Goal: Task Accomplishment & Management: Use online tool/utility

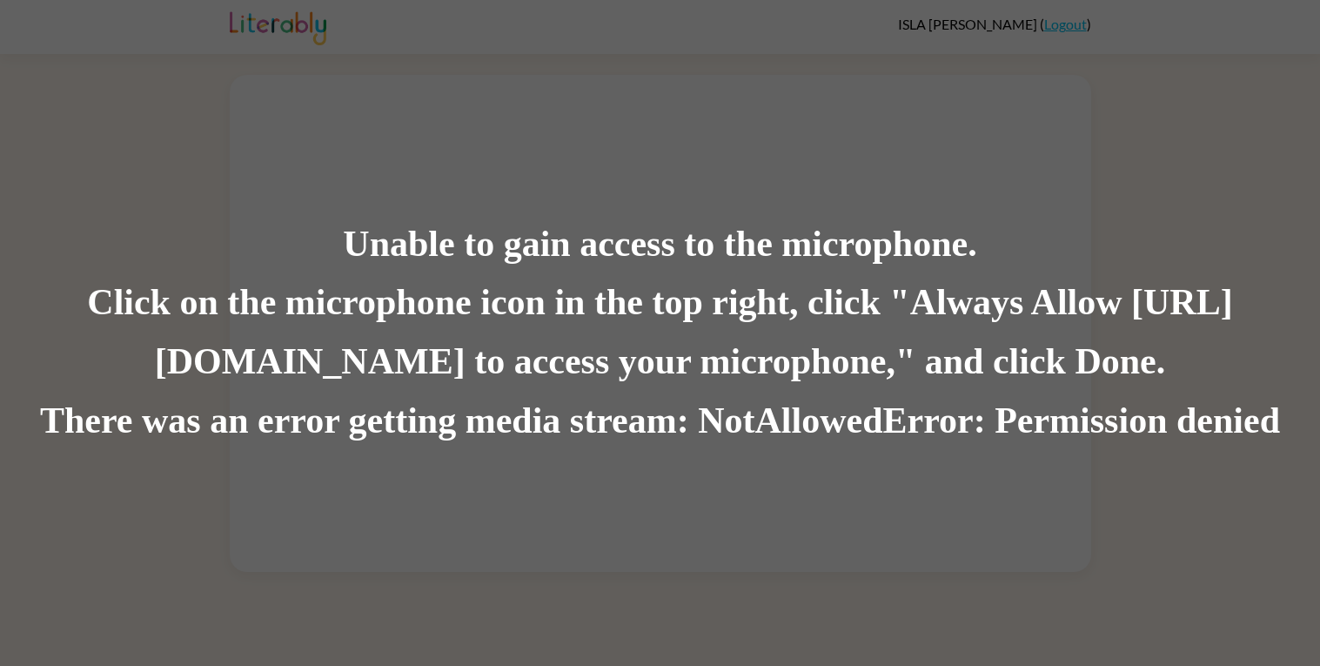
click at [453, 336] on div "Click on the microphone icon in the top right, click "Always Allow https://lite…" at bounding box center [660, 333] width 1320 height 118
click at [864, 169] on div "Unable to gain access to the microphone. Click on the microphone icon in the to…" at bounding box center [660, 333] width 1320 height 666
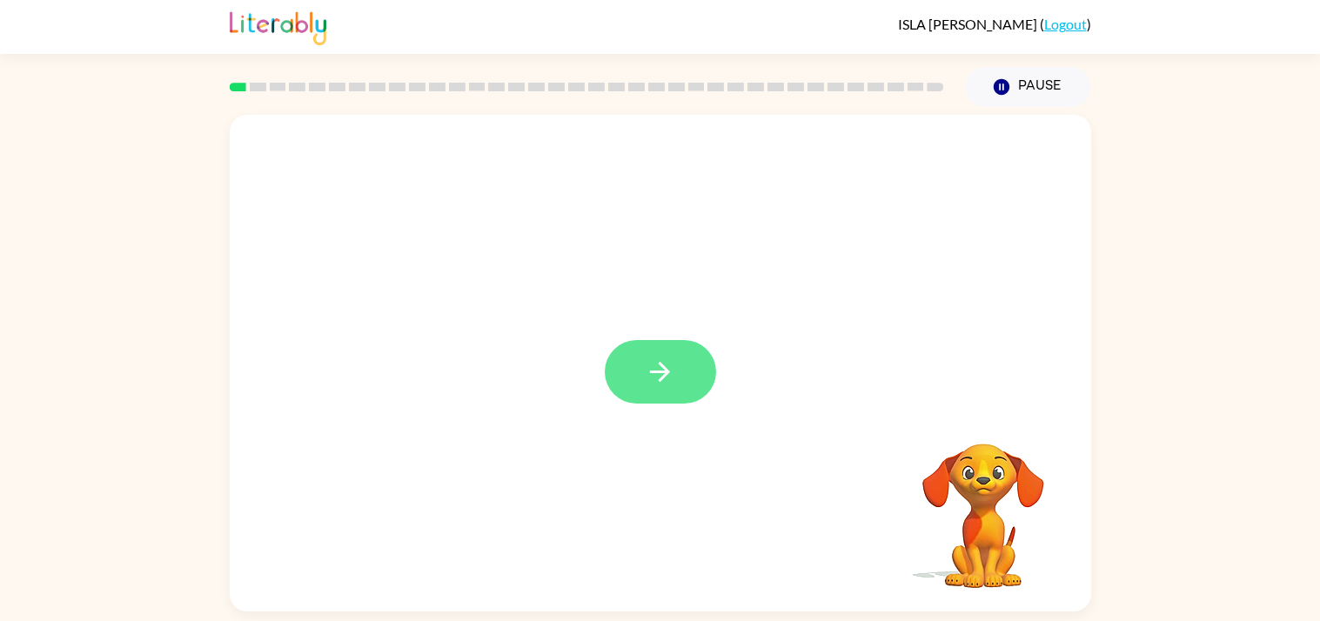
click at [685, 386] on button "button" at bounding box center [660, 372] width 111 height 64
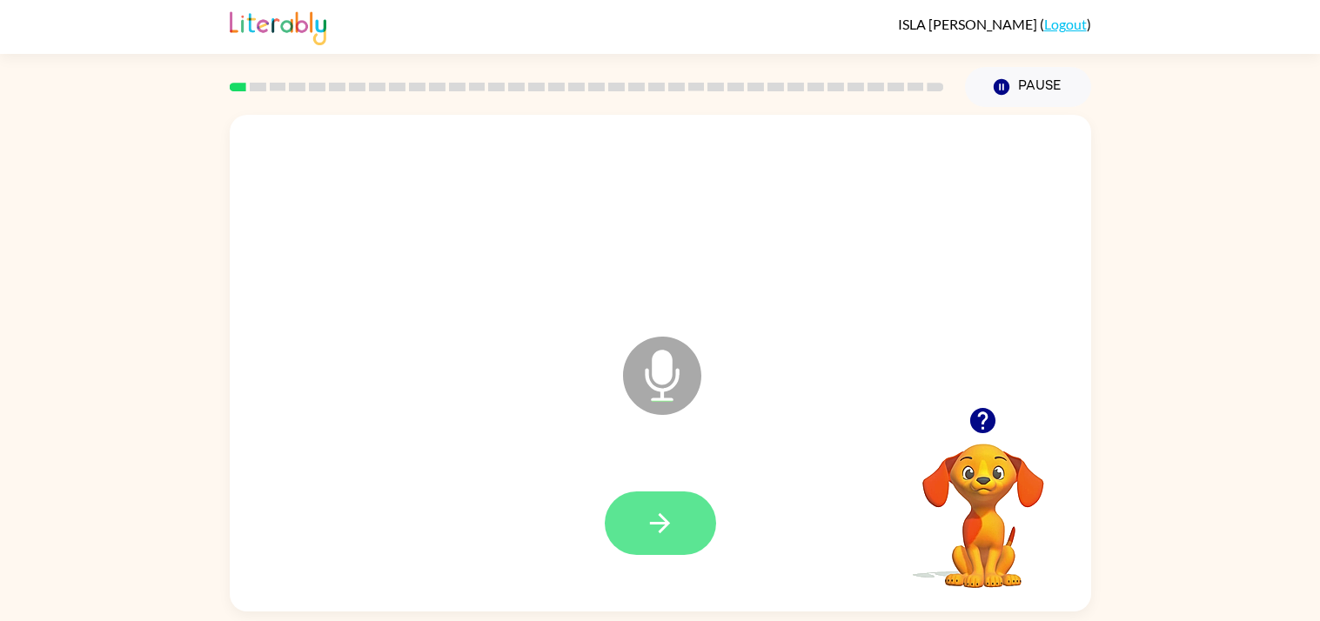
click at [677, 511] on button "button" at bounding box center [660, 524] width 111 height 64
click at [670, 531] on icon "button" at bounding box center [660, 523] width 30 height 30
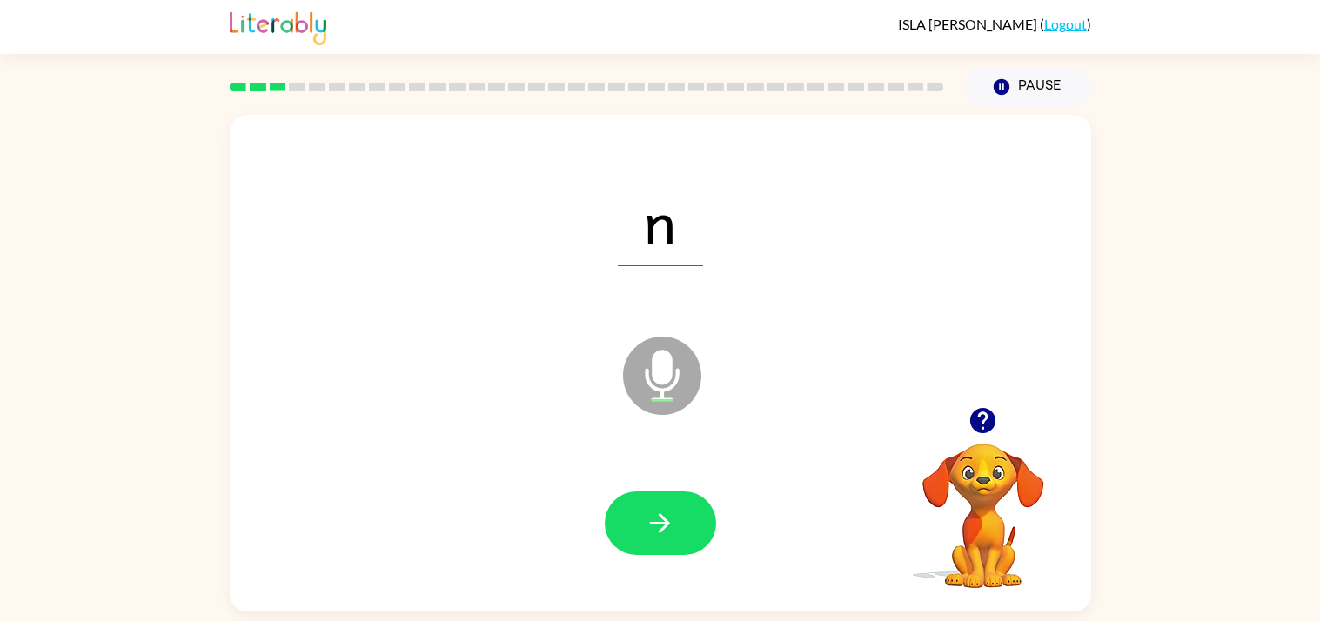
click at [1315, 13] on div "ISLA MELCHER ( Logout )" at bounding box center [660, 27] width 1320 height 54
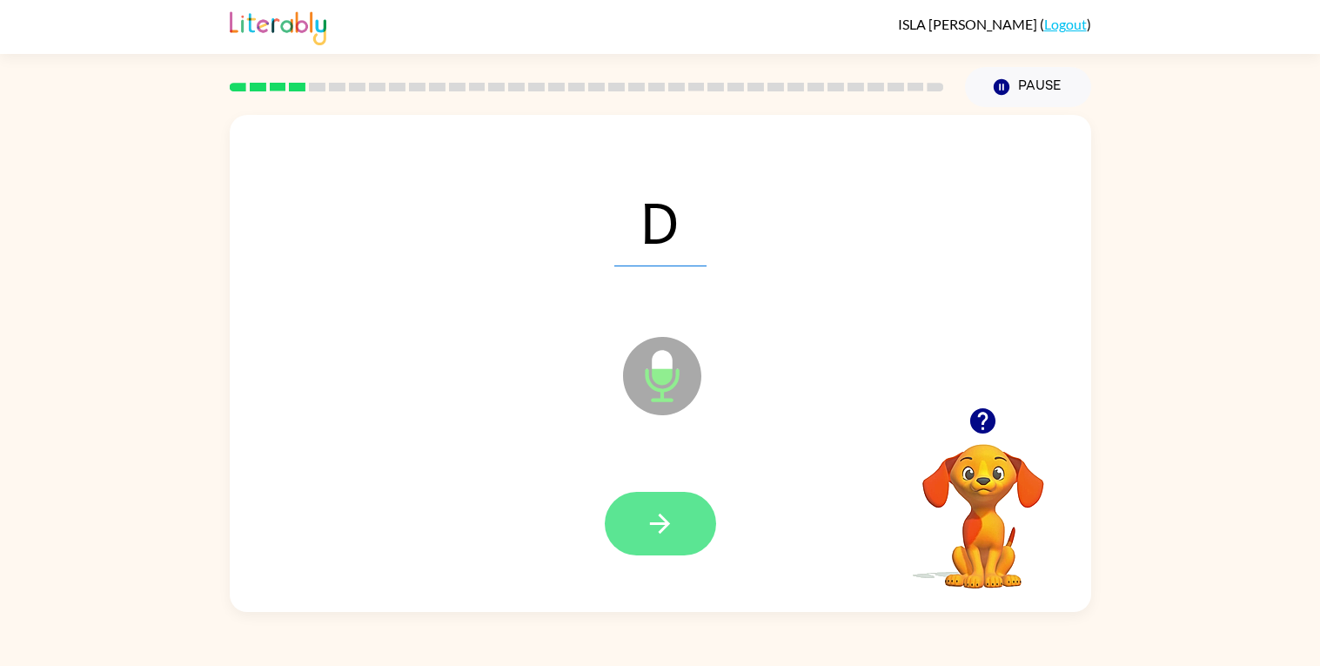
click at [698, 534] on button "button" at bounding box center [660, 524] width 111 height 64
click at [707, 539] on button "button" at bounding box center [660, 524] width 111 height 64
click at [665, 522] on icon "button" at bounding box center [660, 524] width 20 height 20
click at [685, 554] on button "button" at bounding box center [660, 524] width 111 height 64
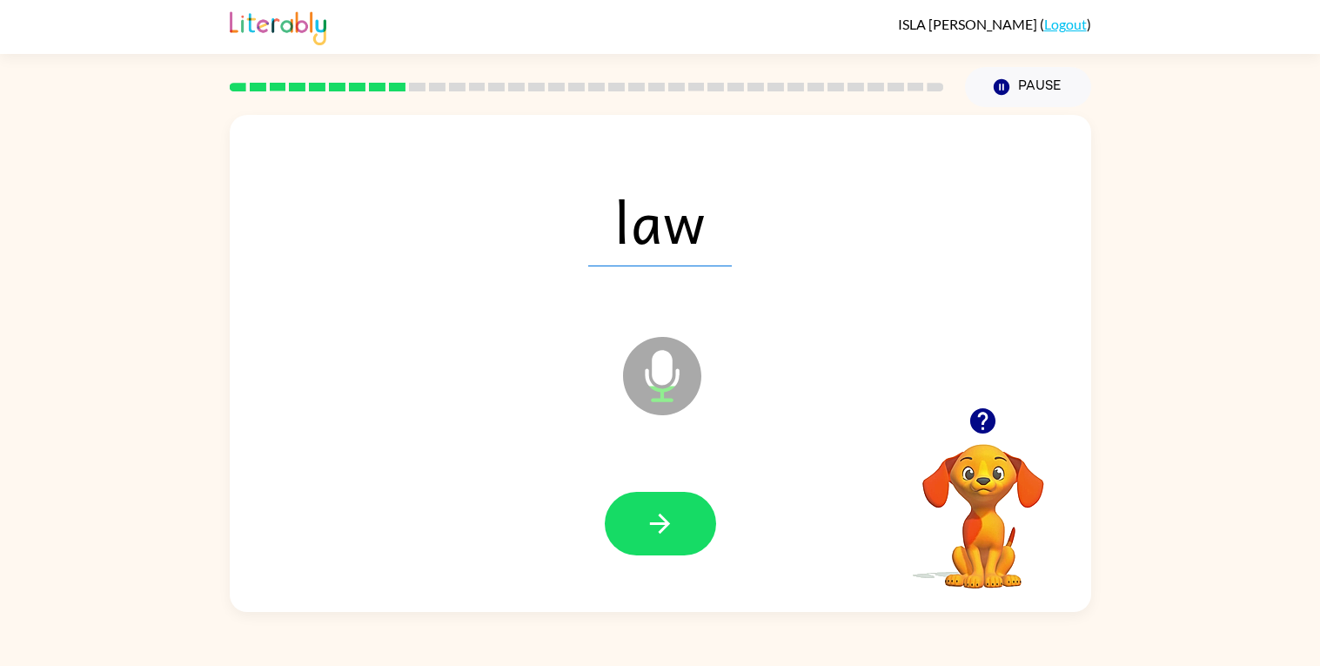
click at [651, 573] on div at bounding box center [660, 524] width 827 height 143
click at [681, 538] on button "button" at bounding box center [660, 524] width 111 height 64
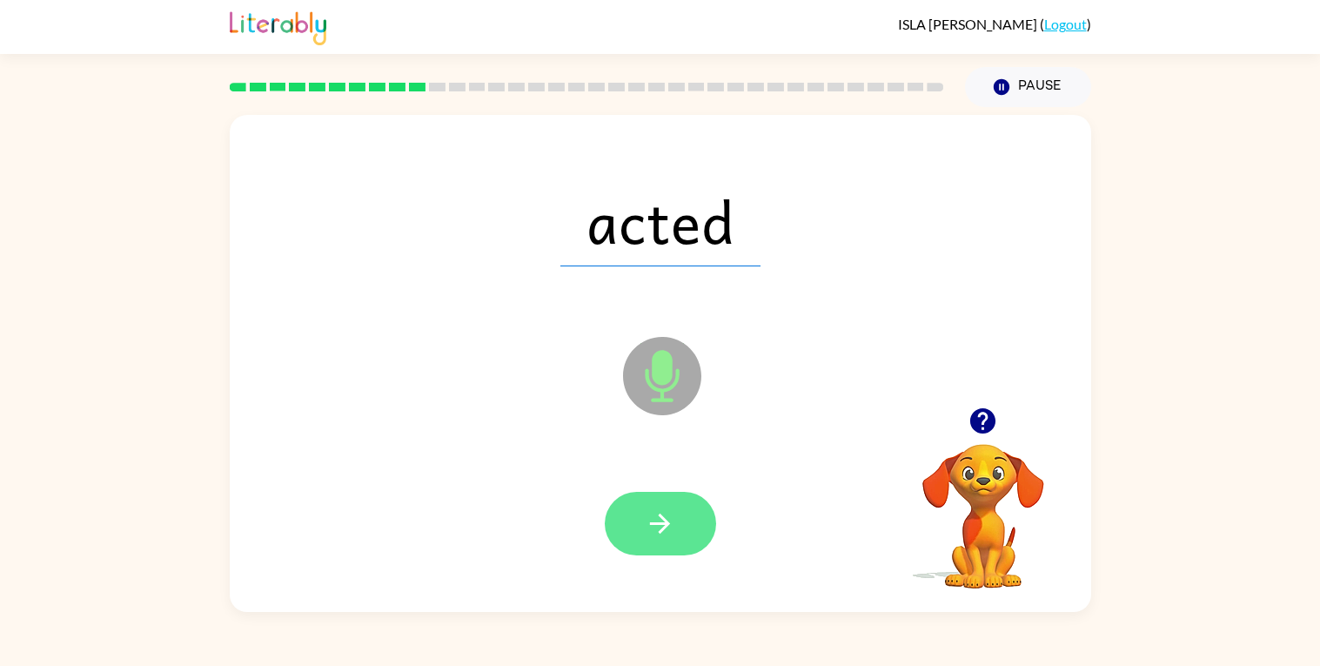
click at [678, 520] on button "button" at bounding box center [660, 524] width 111 height 64
click at [666, 532] on icon "button" at bounding box center [660, 523] width 30 height 30
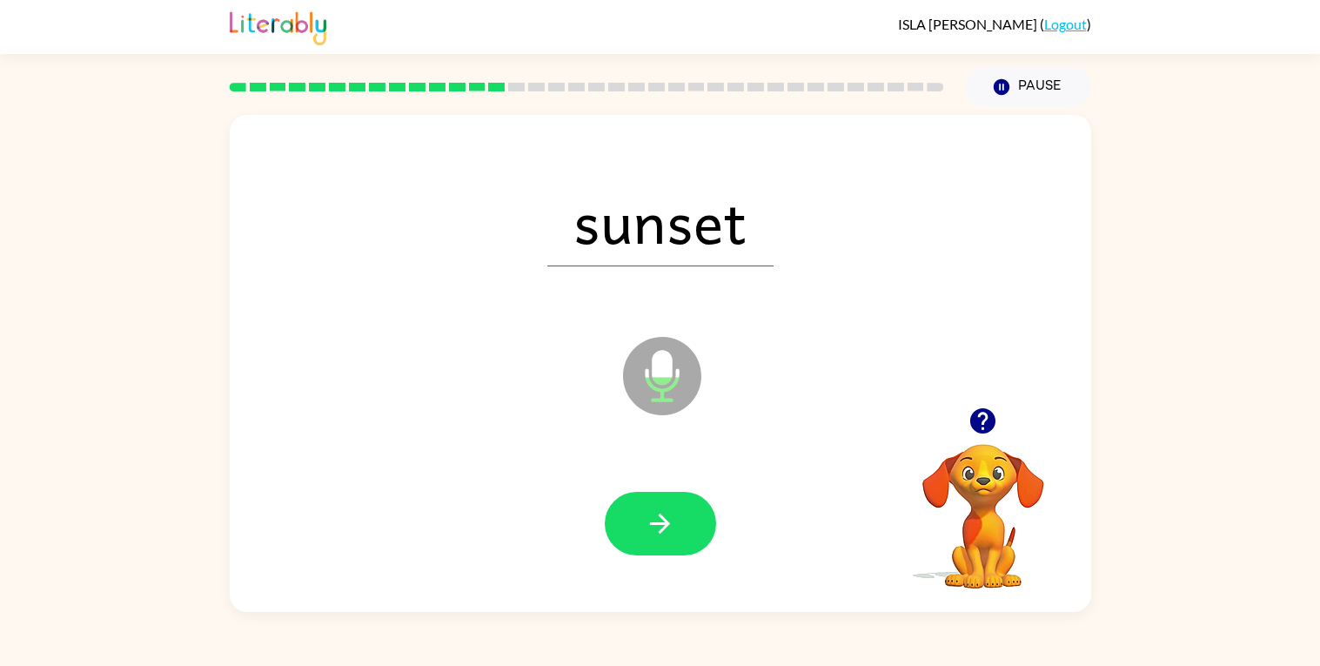
click at [655, 489] on div at bounding box center [660, 524] width 827 height 143
click at [673, 508] on icon "button" at bounding box center [660, 523] width 30 height 30
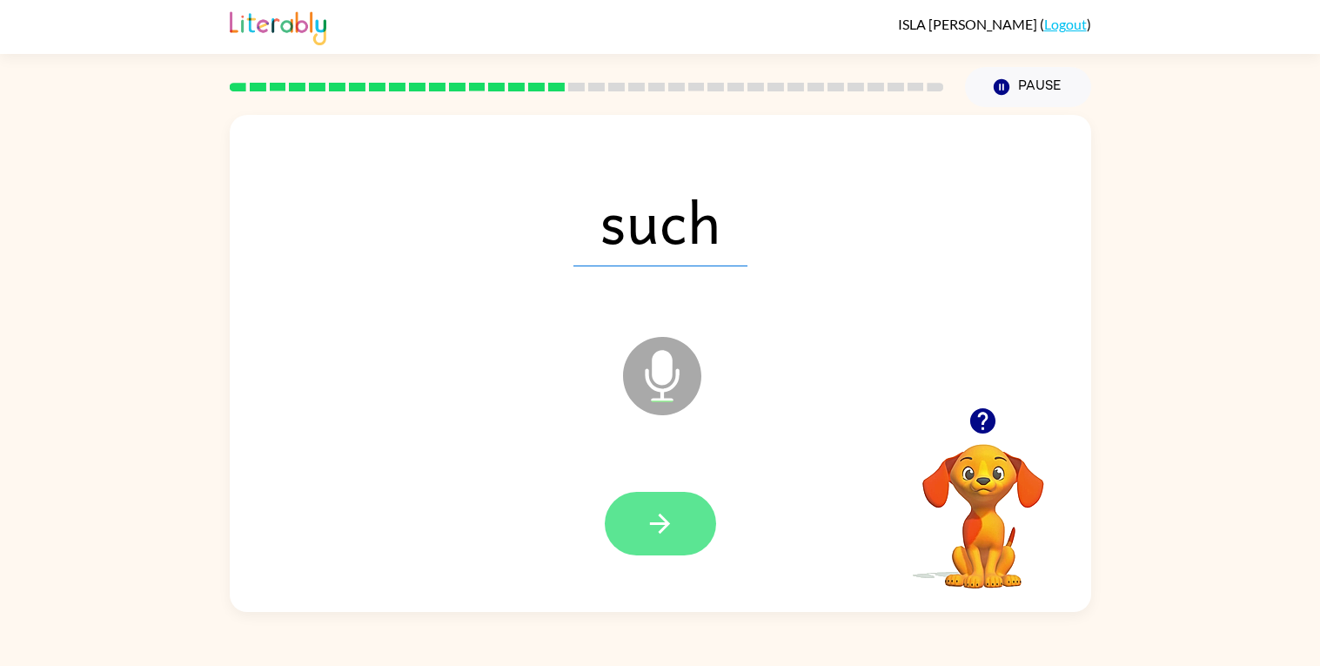
click at [635, 544] on button "button" at bounding box center [660, 524] width 111 height 64
click at [629, 517] on button "button" at bounding box center [660, 524] width 111 height 64
click at [674, 544] on button "button" at bounding box center [660, 524] width 111 height 64
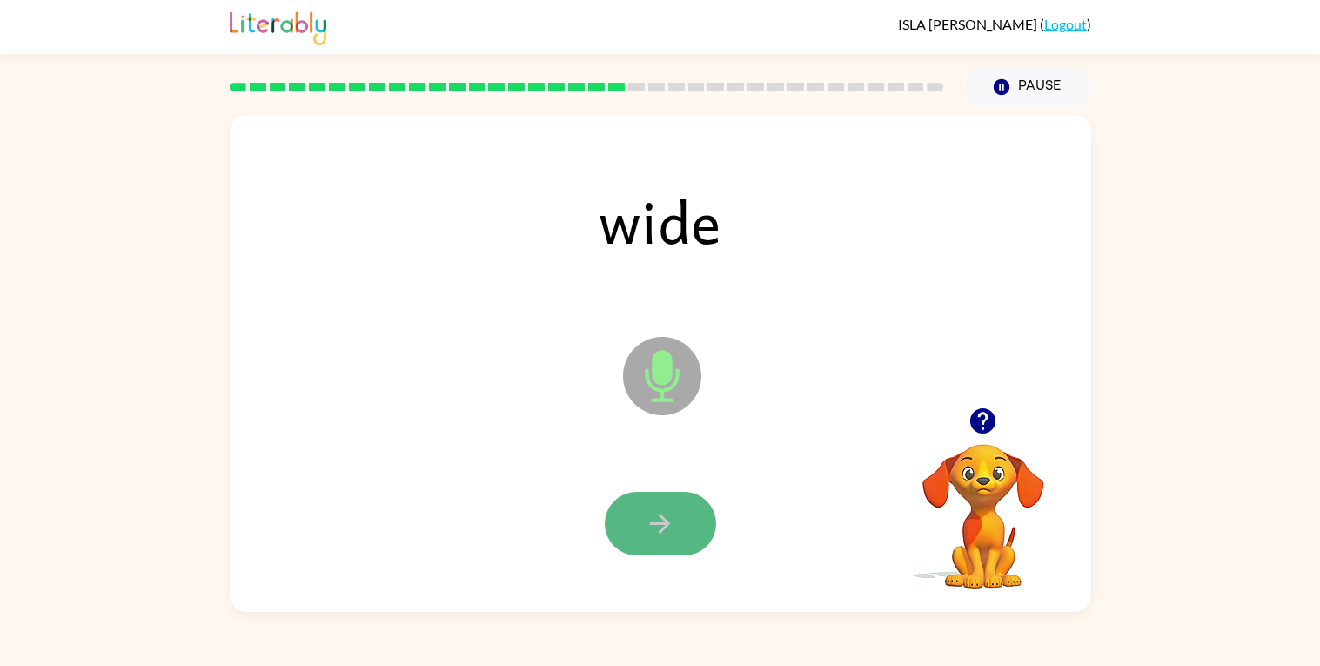
click at [665, 554] on button "button" at bounding box center [660, 524] width 111 height 64
click at [689, 529] on button "button" at bounding box center [660, 524] width 111 height 64
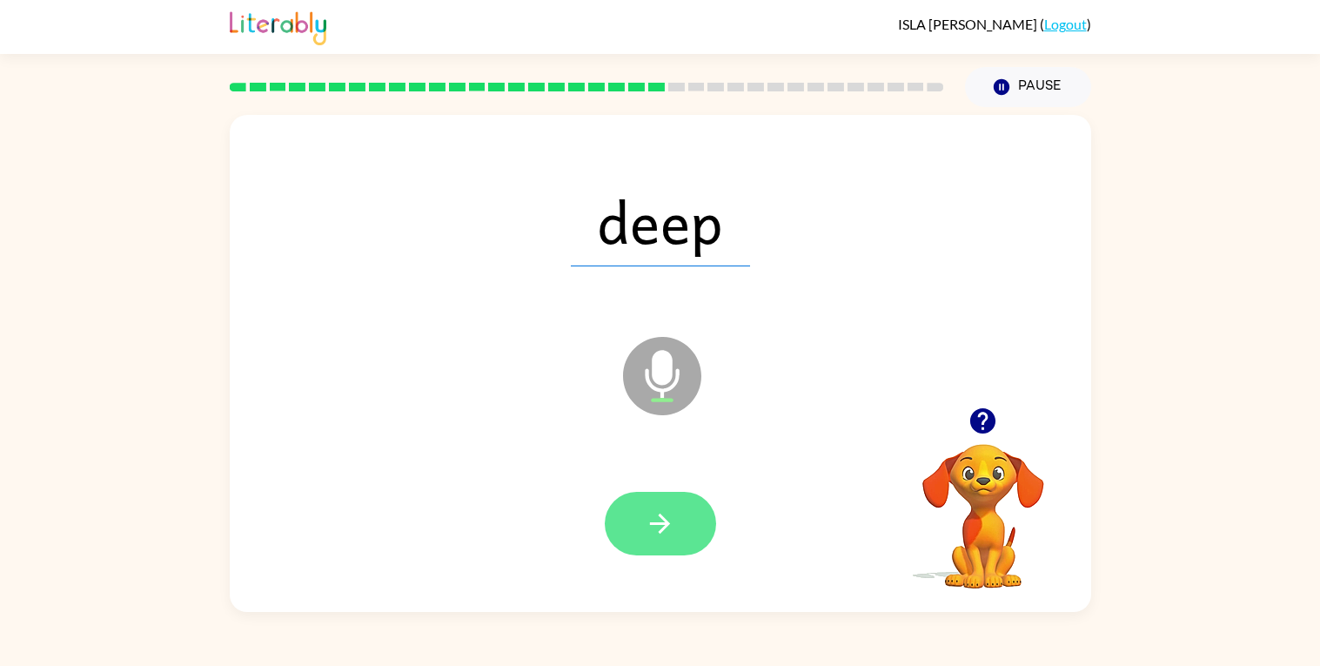
click at [665, 515] on icon "button" at bounding box center [660, 523] width 30 height 30
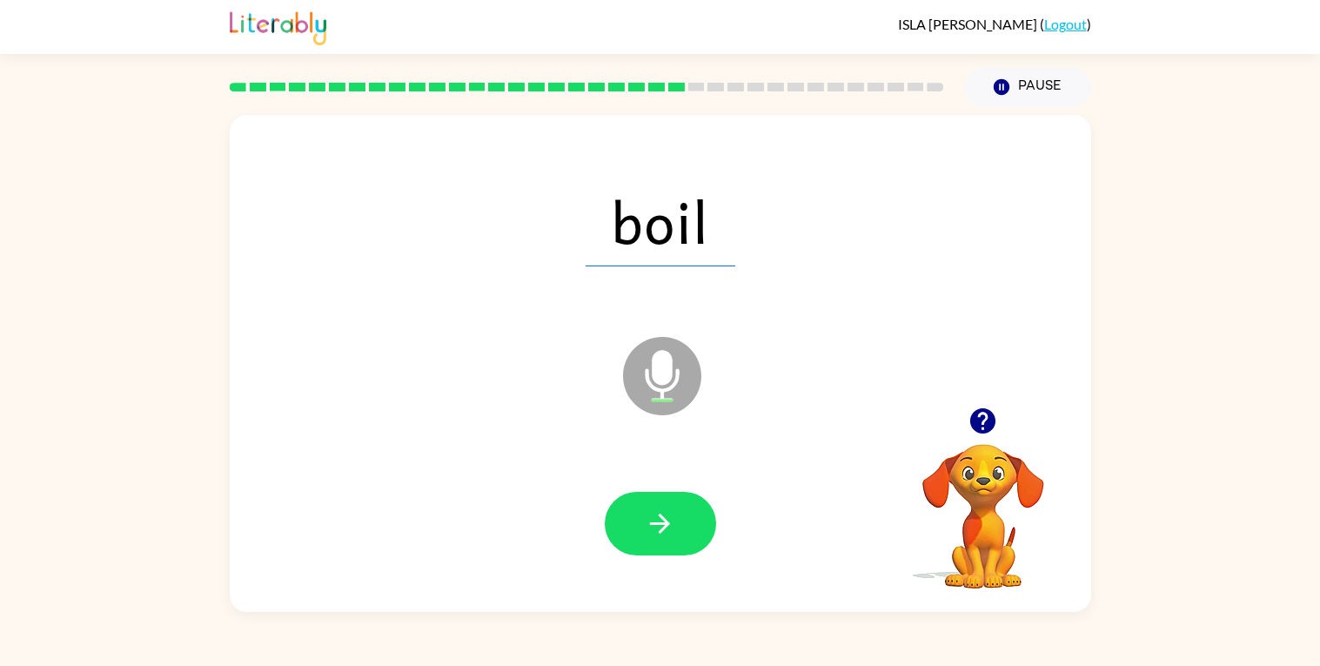
click at [665, 515] on icon "button" at bounding box center [660, 523] width 30 height 30
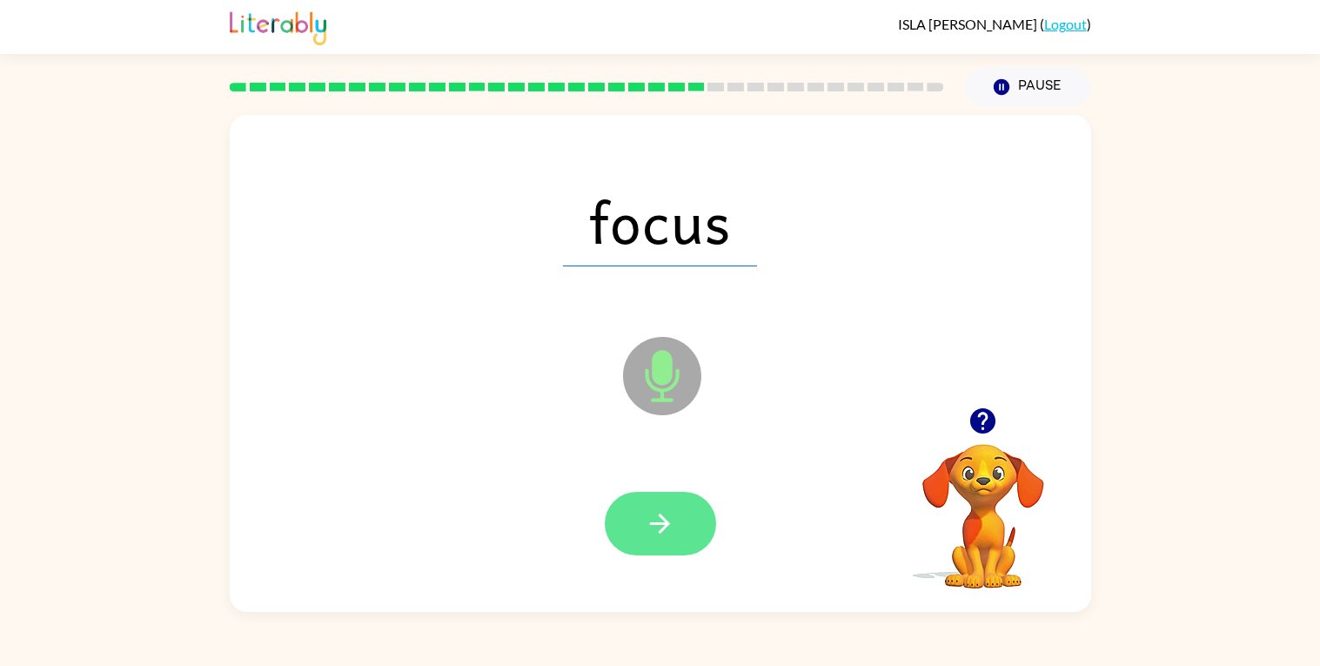
click at [665, 515] on icon "button" at bounding box center [660, 523] width 30 height 30
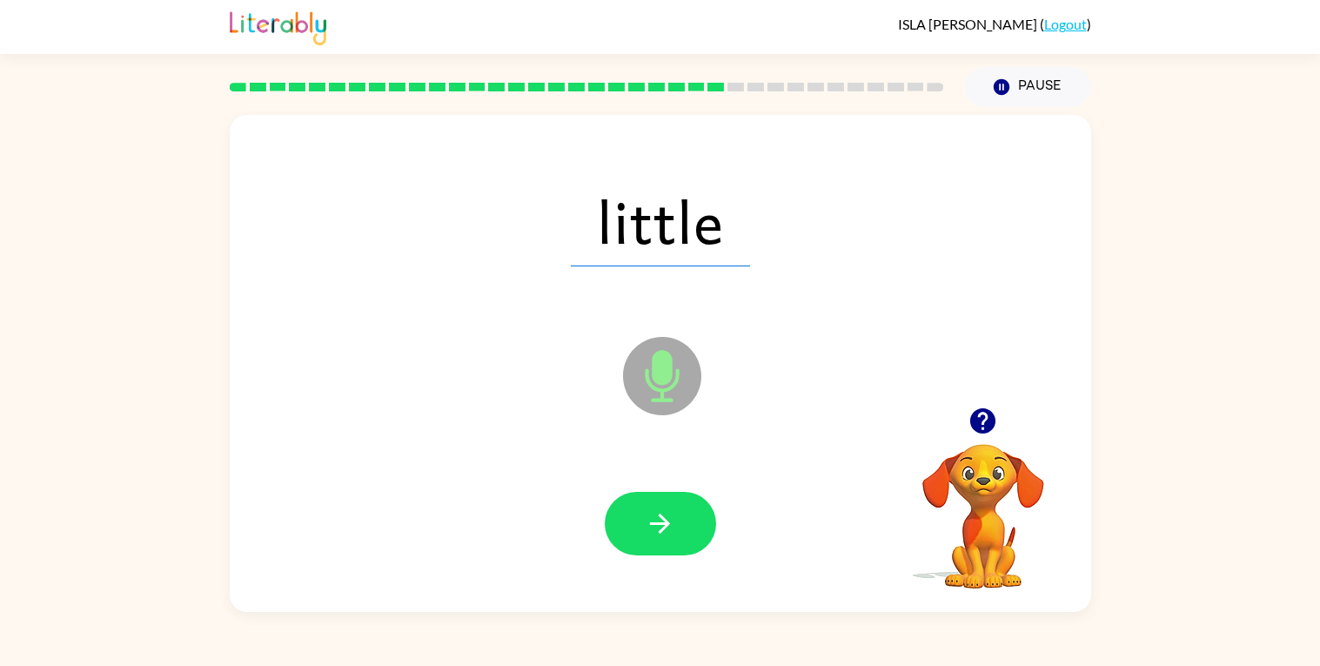
click at [665, 515] on icon "button" at bounding box center [660, 523] width 30 height 30
click at [665, 515] on div at bounding box center [660, 524] width 111 height 64
click at [665, 515] on icon "button" at bounding box center [660, 523] width 30 height 30
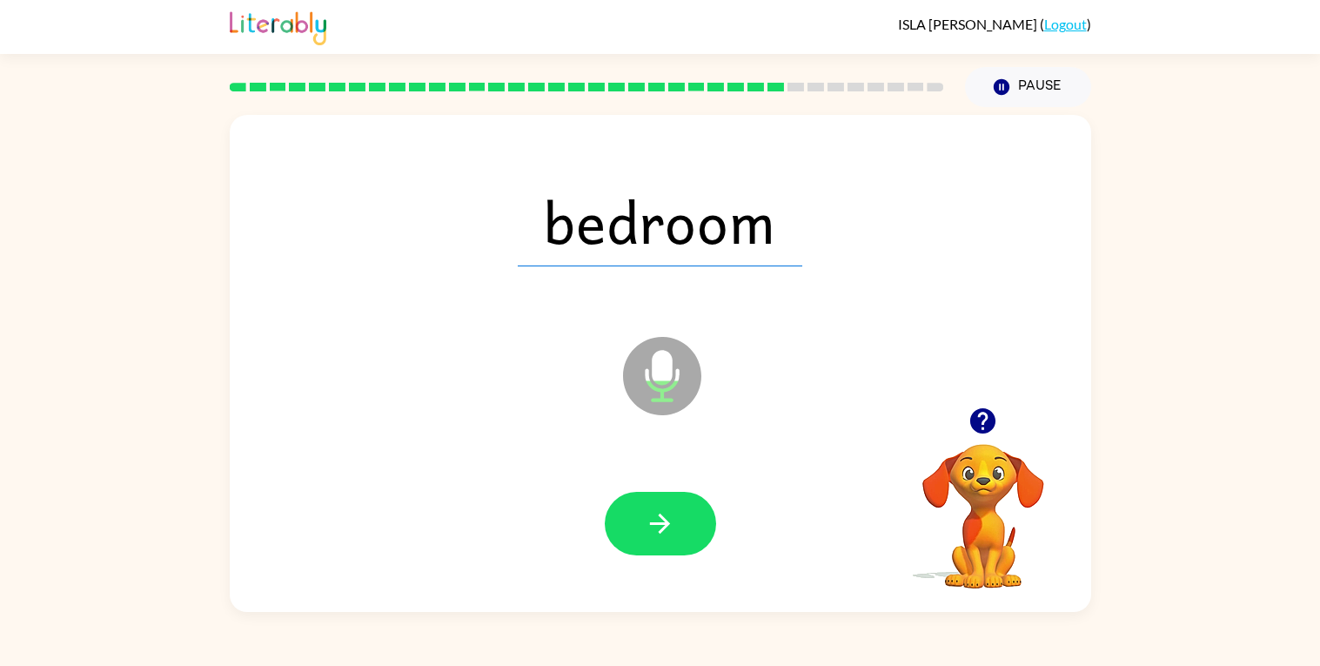
click at [668, 516] on icon "button" at bounding box center [660, 523] width 30 height 30
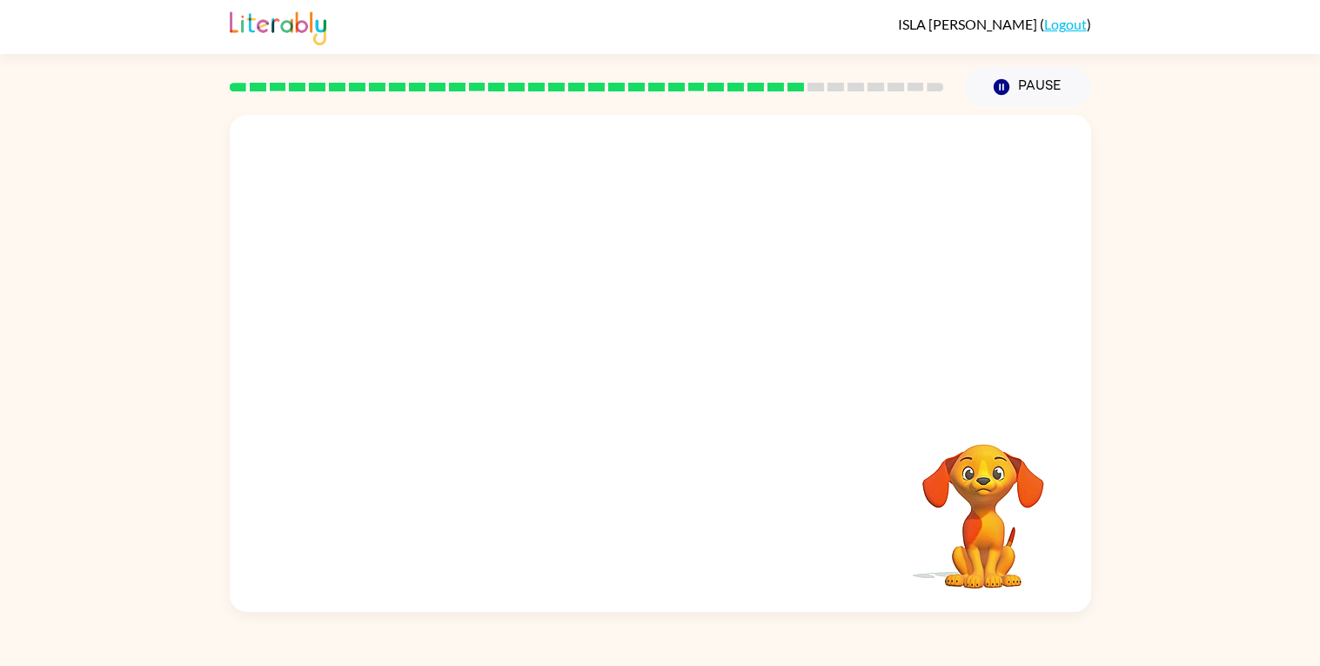
click at [668, 516] on div "Your browser must support playing .mp4 files to use Literably. Please try using…" at bounding box center [661, 363] width 862 height 497
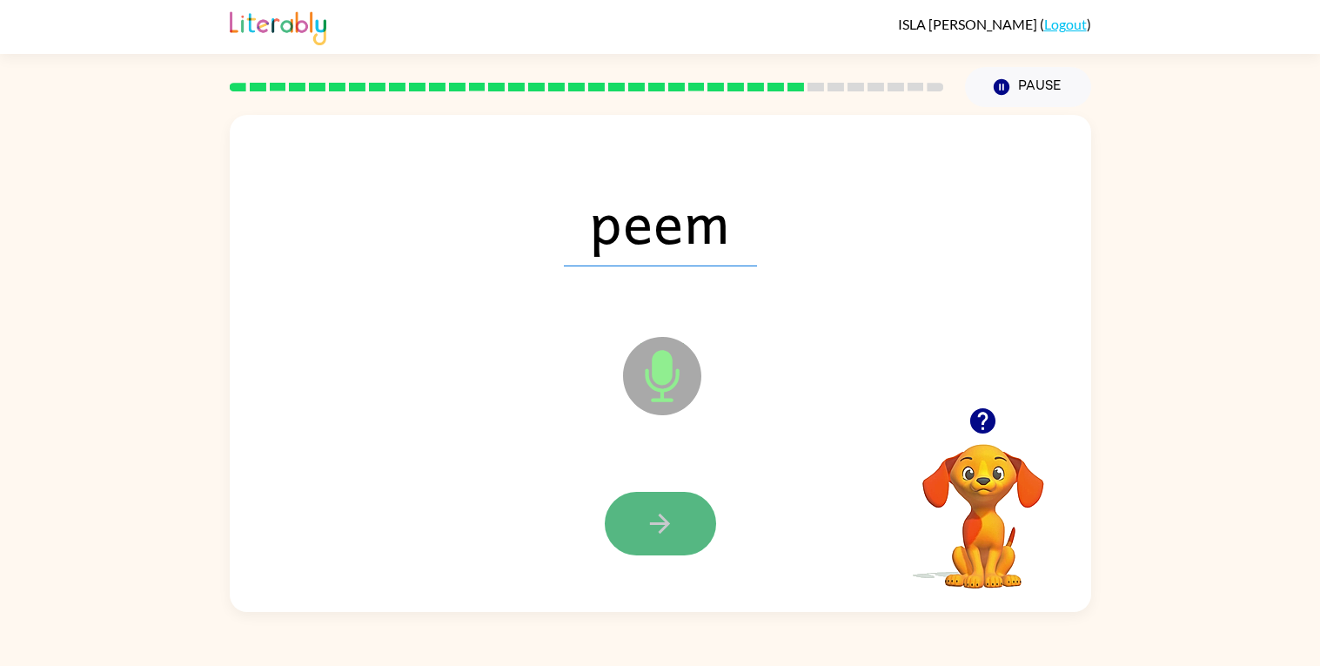
click at [610, 515] on button "button" at bounding box center [660, 524] width 111 height 64
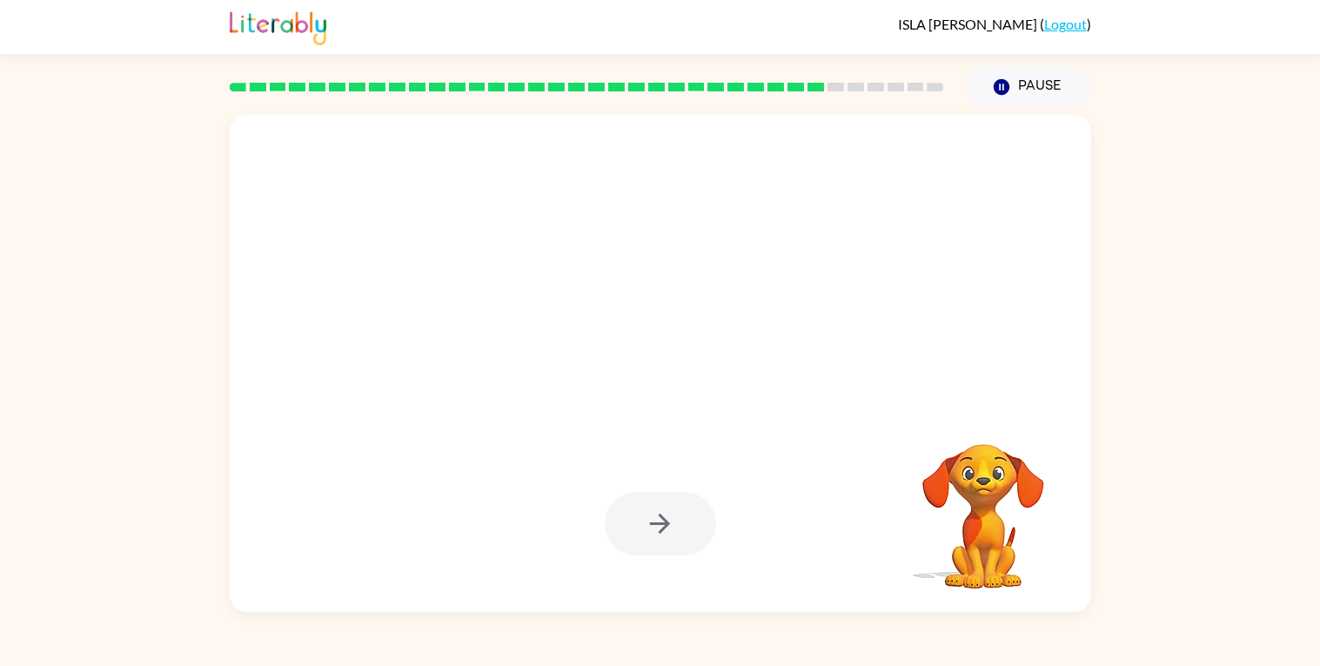
click at [610, 515] on div at bounding box center [660, 524] width 111 height 64
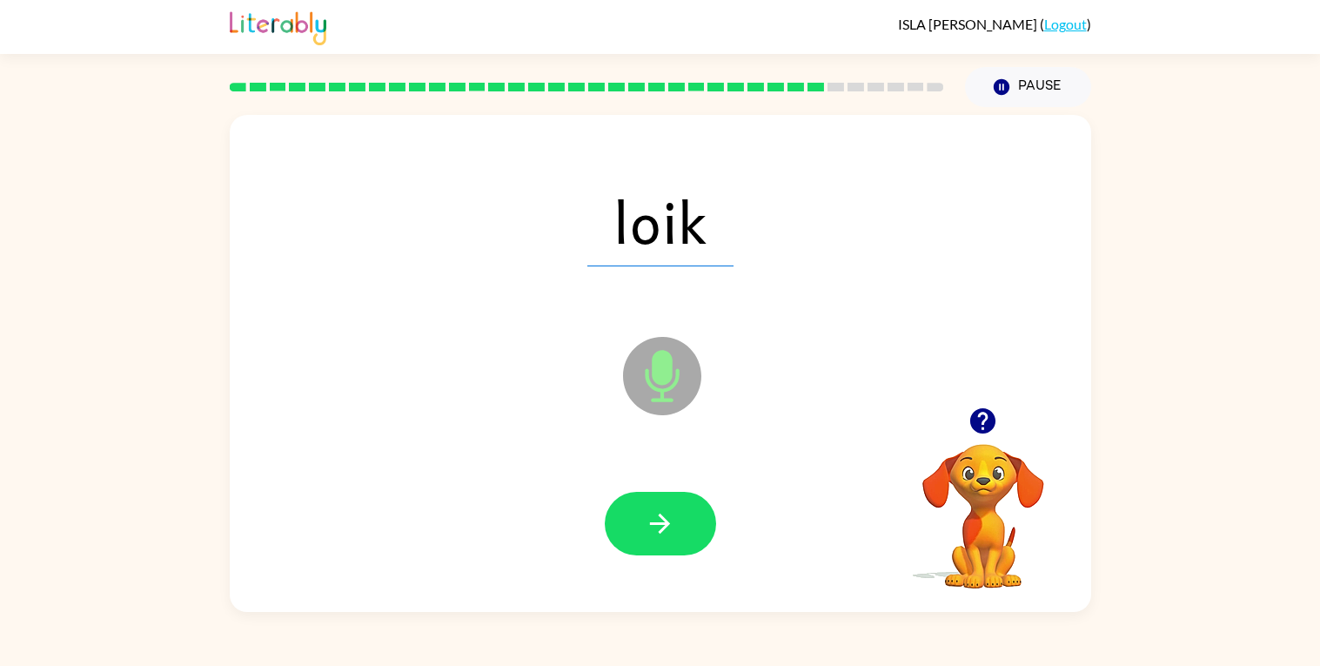
click at [610, 515] on button "button" at bounding box center [660, 524] width 111 height 64
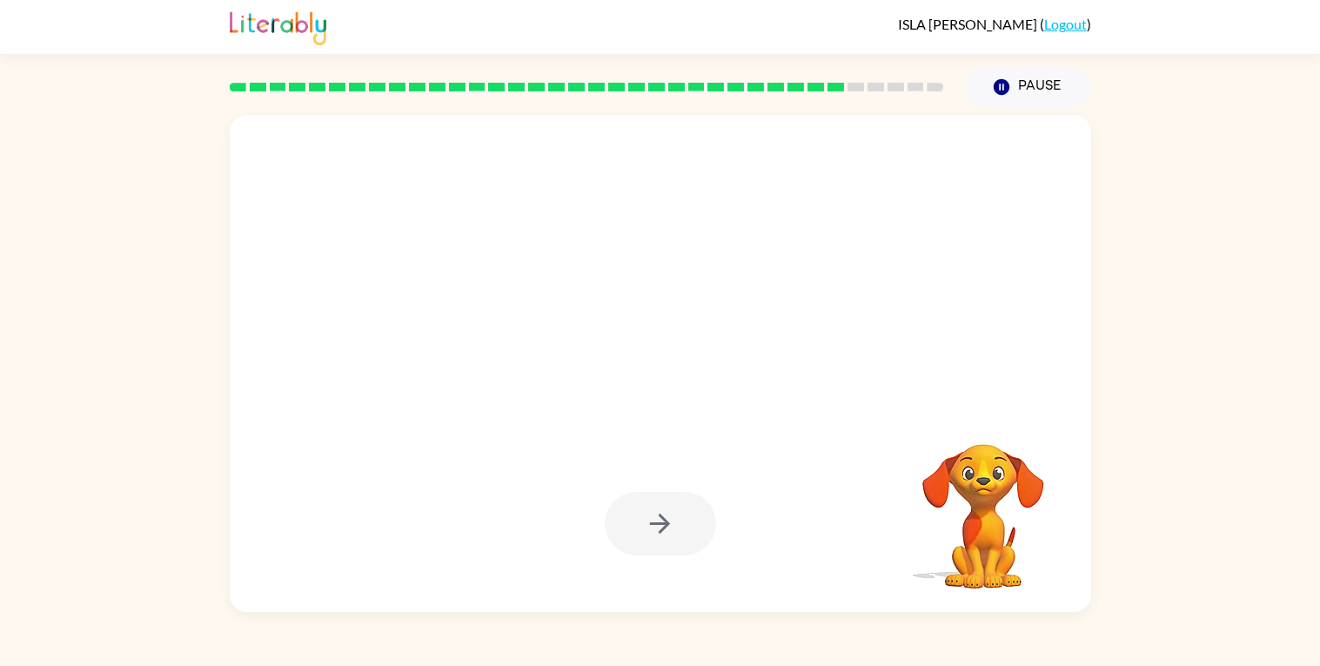
click at [610, 515] on div at bounding box center [660, 524] width 111 height 64
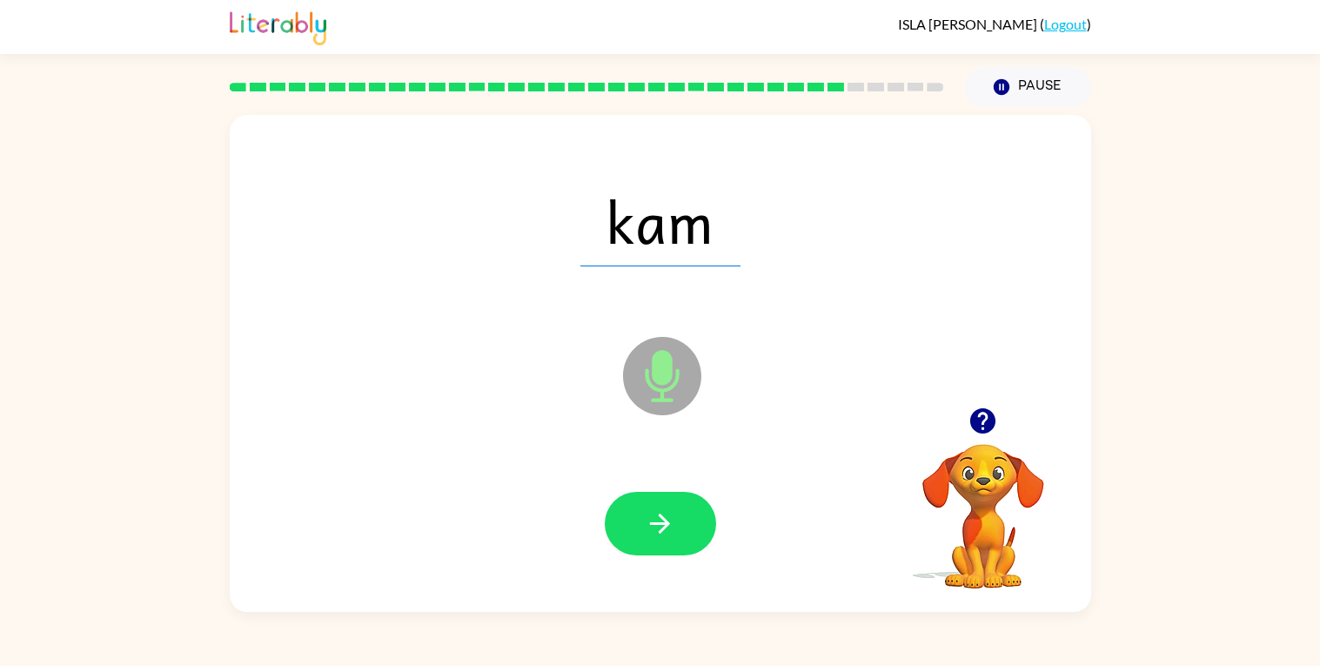
click at [610, 515] on button "button" at bounding box center [660, 524] width 111 height 64
click at [663, 530] on icon "button" at bounding box center [660, 523] width 30 height 30
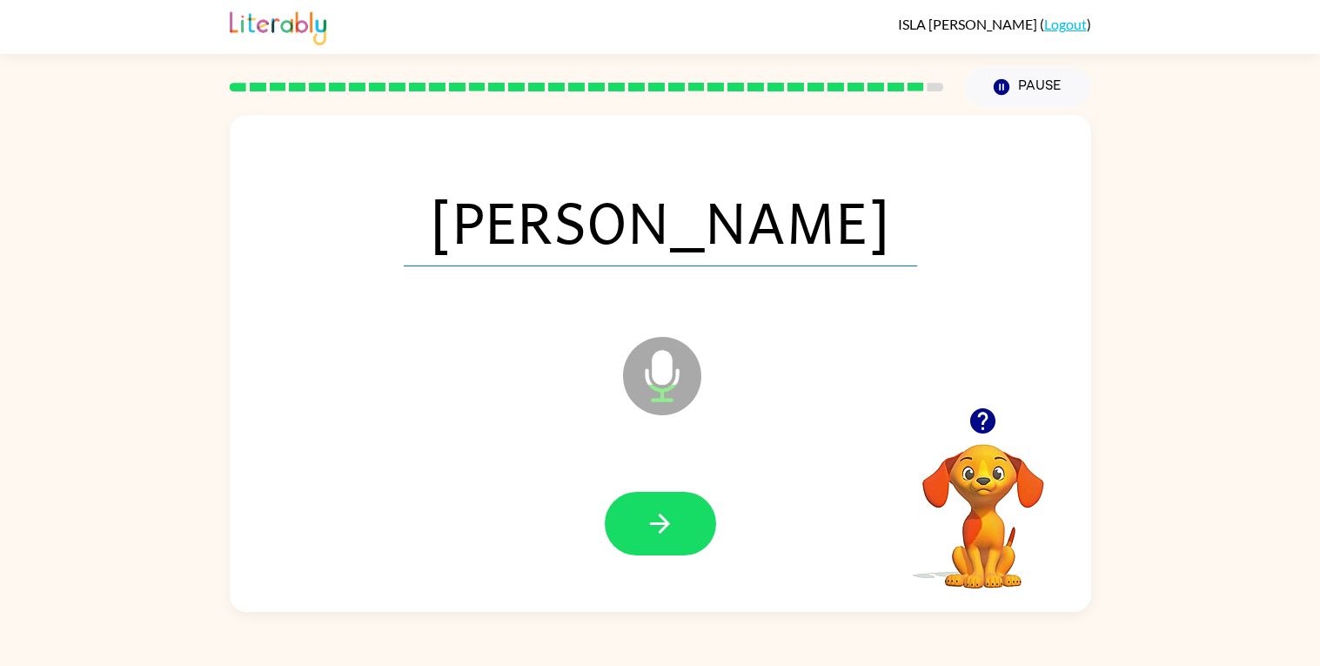
click at [663, 530] on icon "button" at bounding box center [660, 523] width 30 height 30
